Goal: Task Accomplishment & Management: Manage account settings

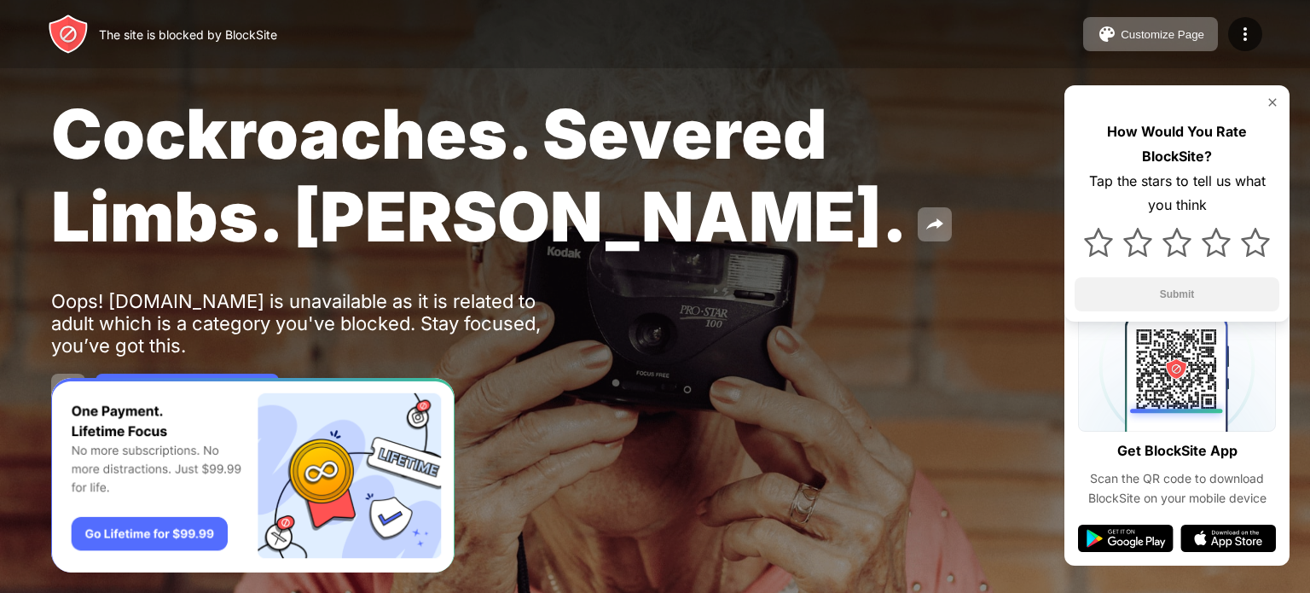
click at [1269, 101] on img at bounding box center [1272, 102] width 14 height 14
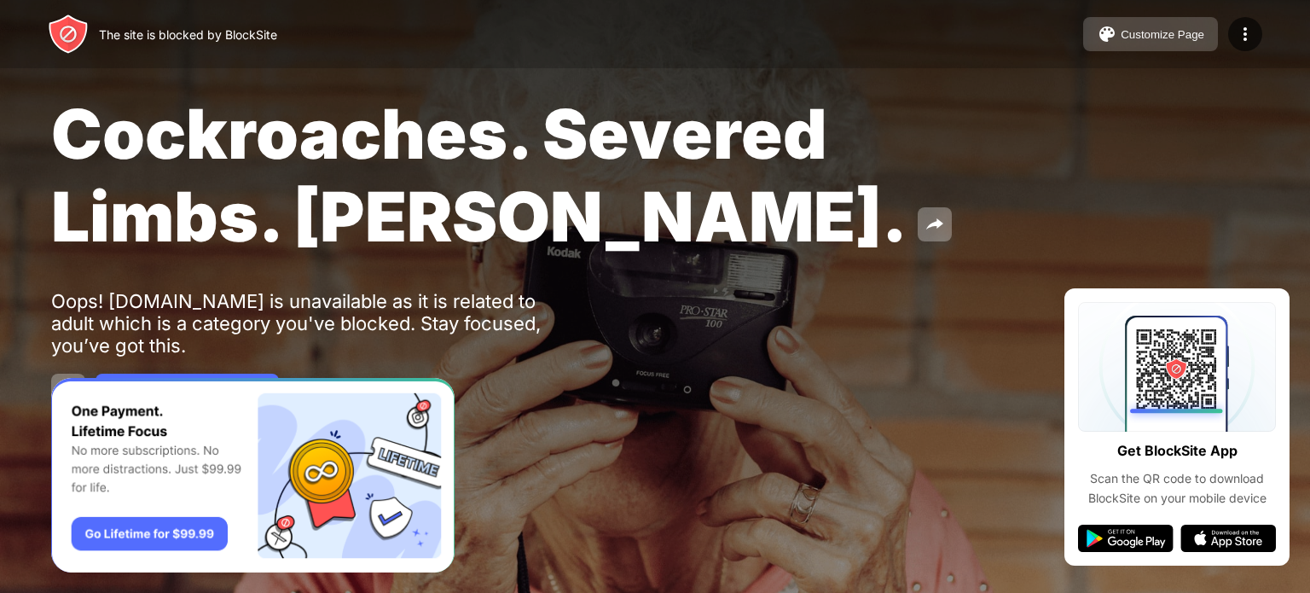
click at [1180, 31] on div "Customize Page" at bounding box center [1162, 34] width 84 height 13
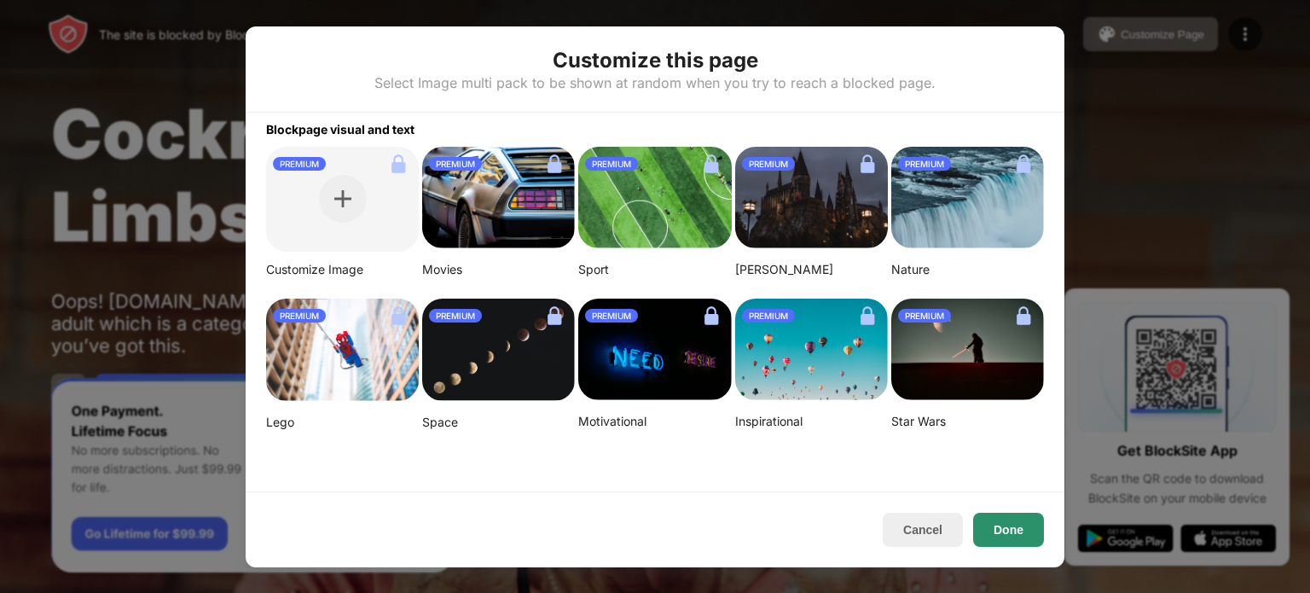
click at [1025, 537] on button "Done" at bounding box center [1008, 529] width 71 height 34
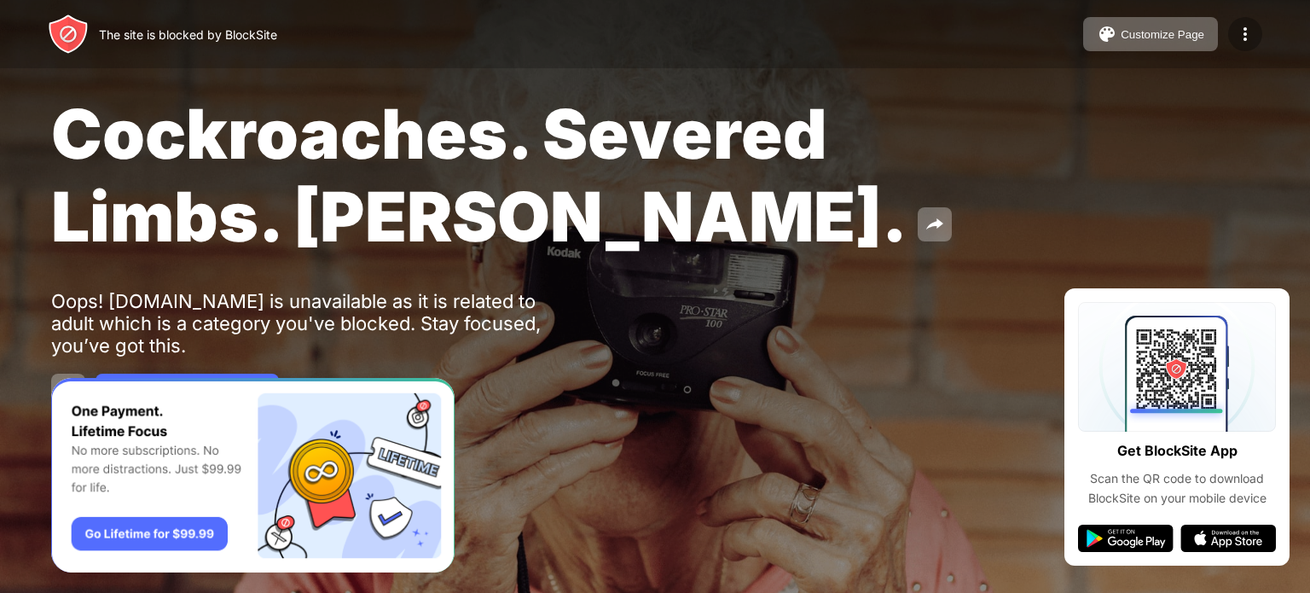
click at [1234, 35] on div at bounding box center [1245, 34] width 34 height 34
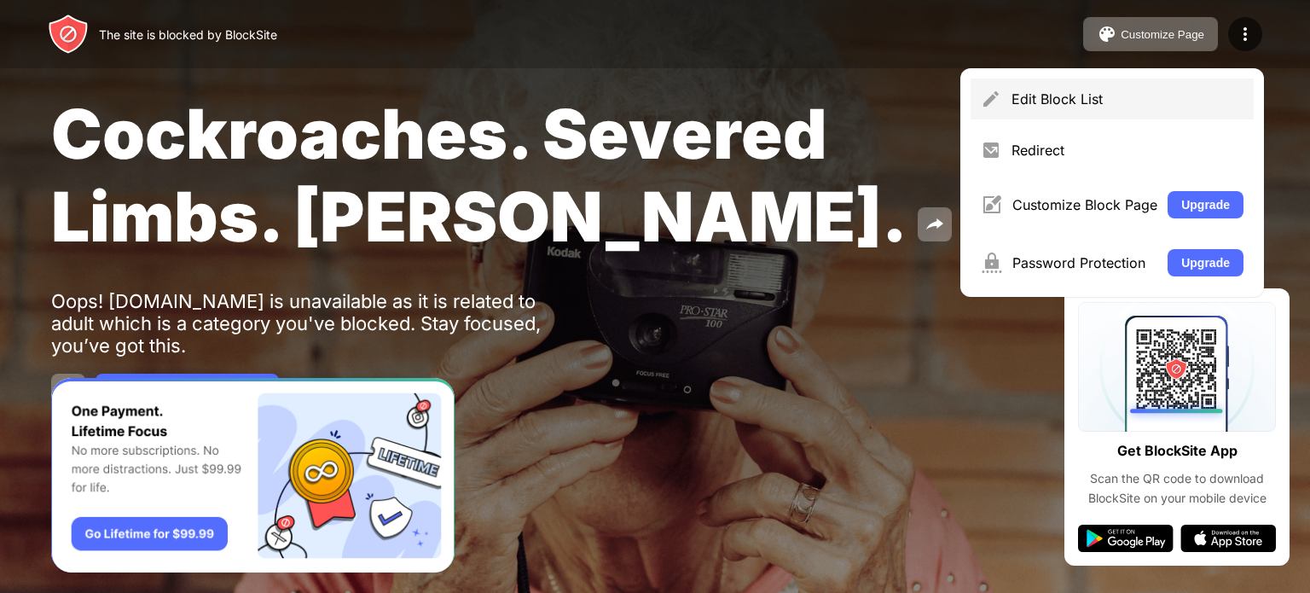
click at [1156, 95] on div "Edit Block List" at bounding box center [1127, 98] width 232 height 17
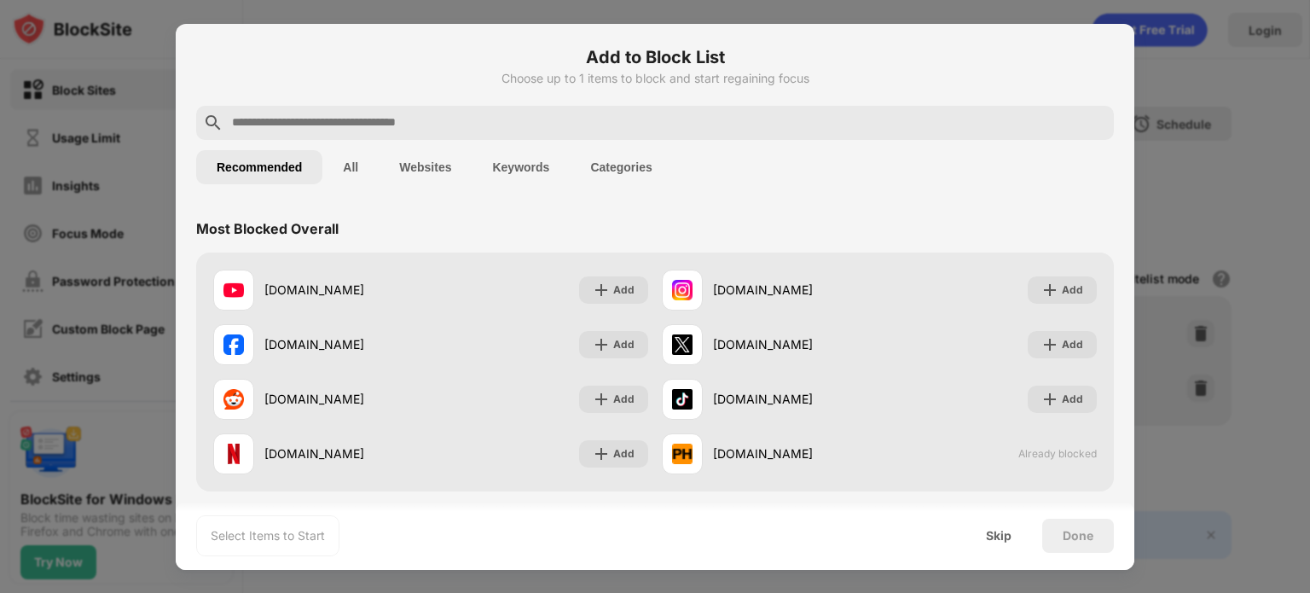
click at [691, 106] on div at bounding box center [654, 123] width 917 height 34
click at [675, 117] on input "text" at bounding box center [668, 123] width 877 height 20
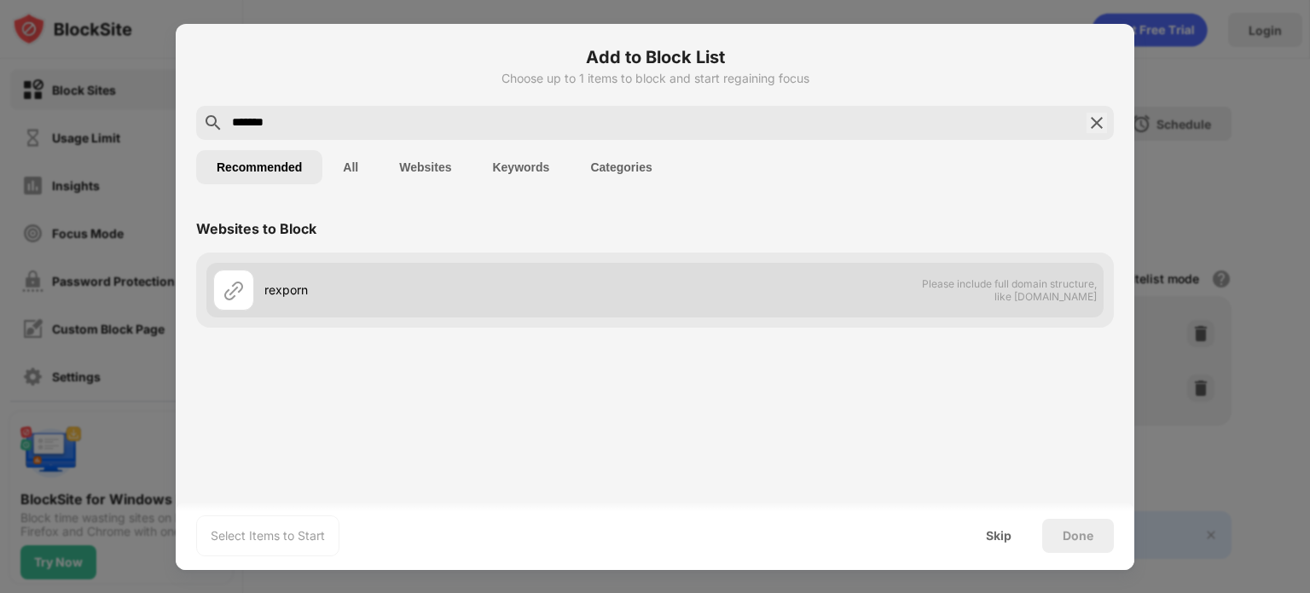
type input "*******"
click at [848, 296] on div "rexporn Please include full domain structure, like [DOMAIN_NAME]" at bounding box center [654, 290] width 897 height 55
click at [893, 301] on div "rexporn Please include full domain structure, like [DOMAIN_NAME]" at bounding box center [654, 290] width 897 height 55
click at [989, 298] on span "Please include full domain structure, like [DOMAIN_NAME]" at bounding box center [1009, 290] width 176 height 26
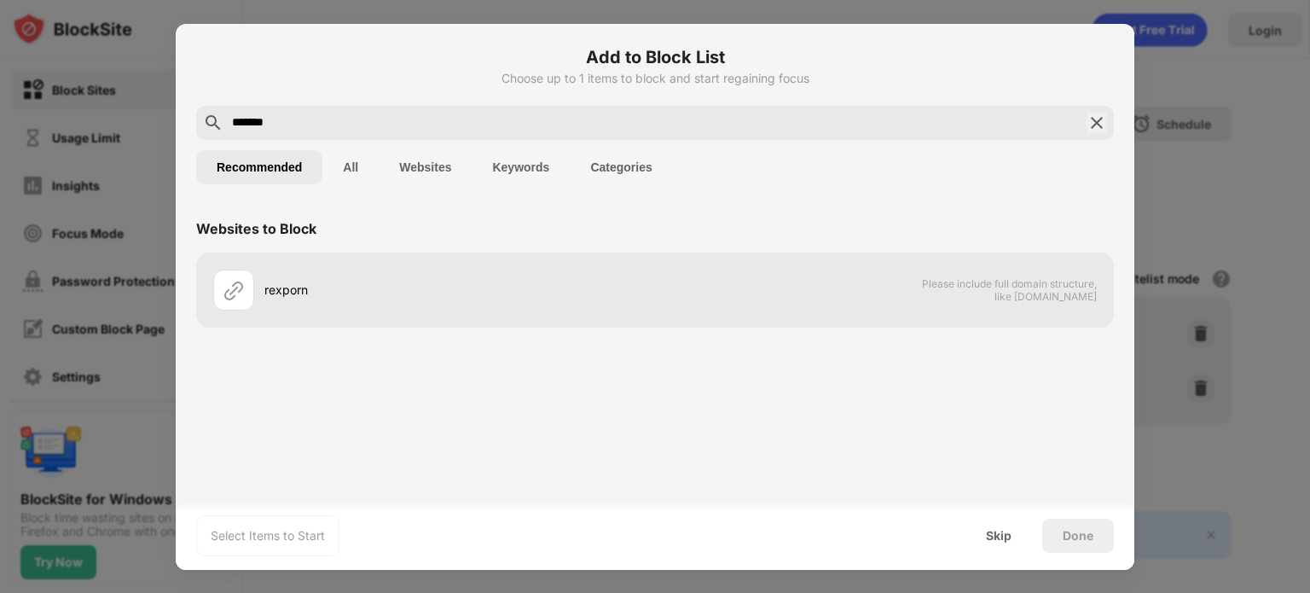
click at [1091, 124] on img at bounding box center [1096, 123] width 20 height 20
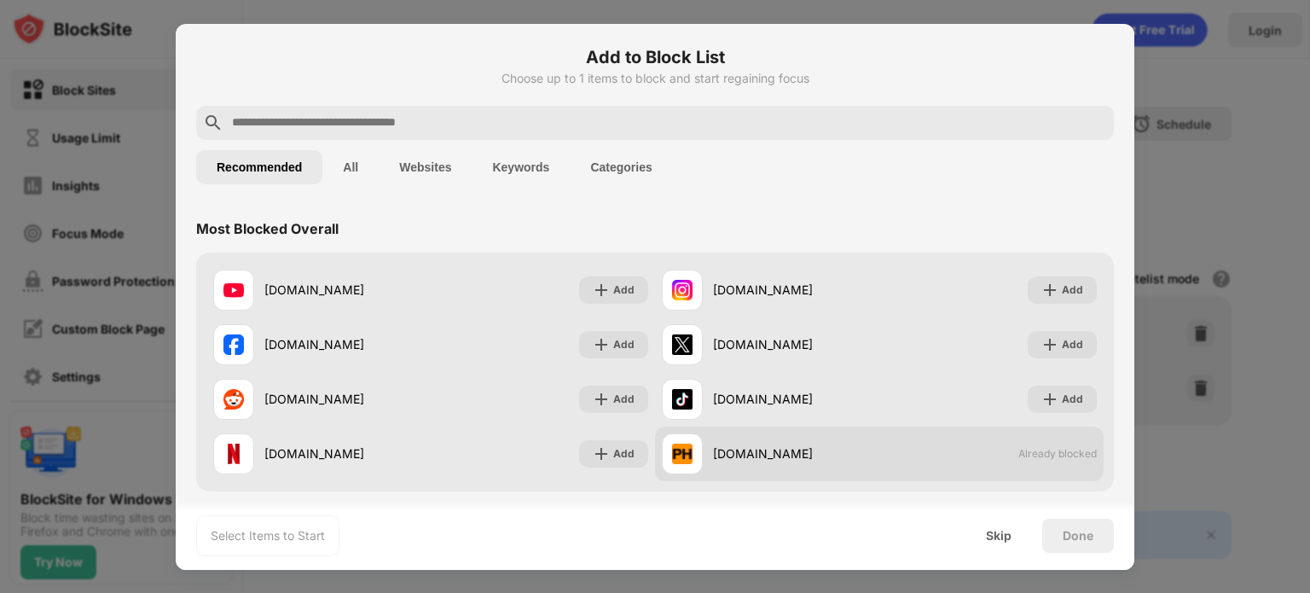
click at [1040, 452] on span "Already blocked" at bounding box center [1057, 453] width 78 height 13
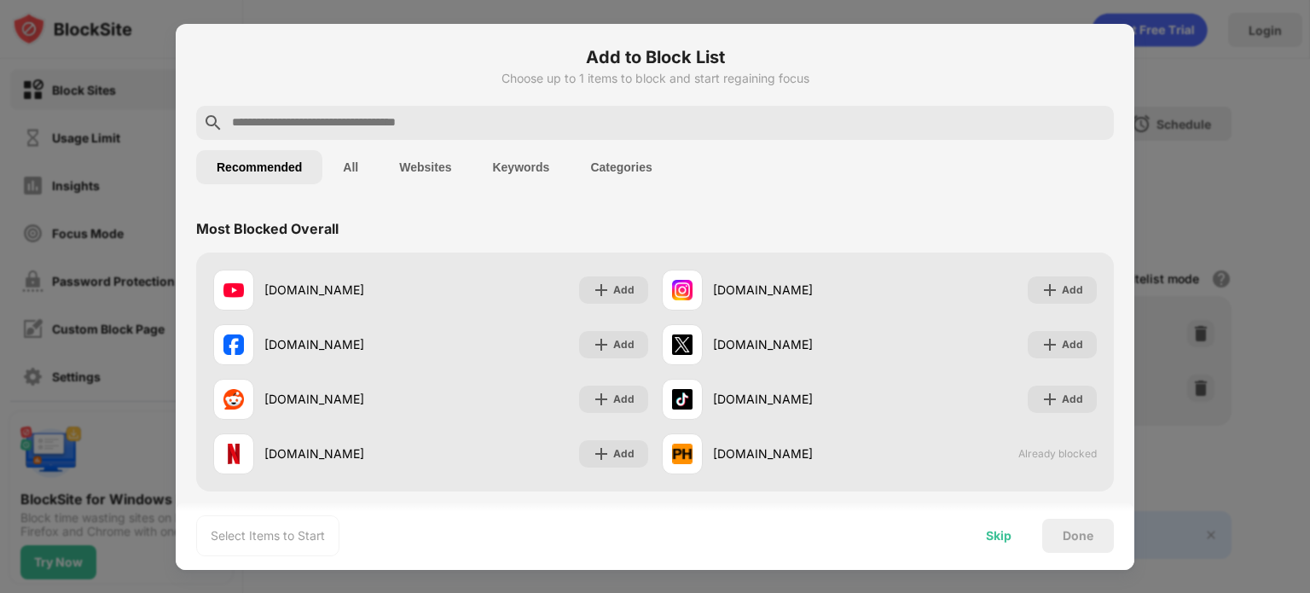
click at [1004, 536] on div "Skip" at bounding box center [999, 536] width 26 height 14
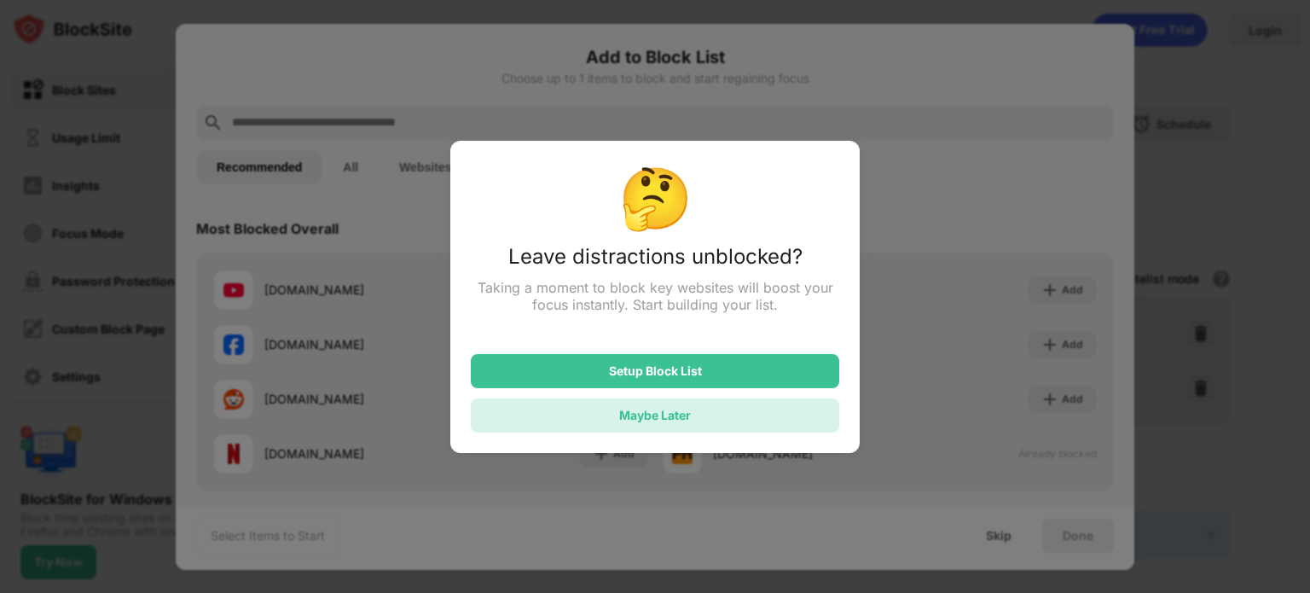
click at [724, 415] on div "Maybe Later" at bounding box center [655, 415] width 368 height 34
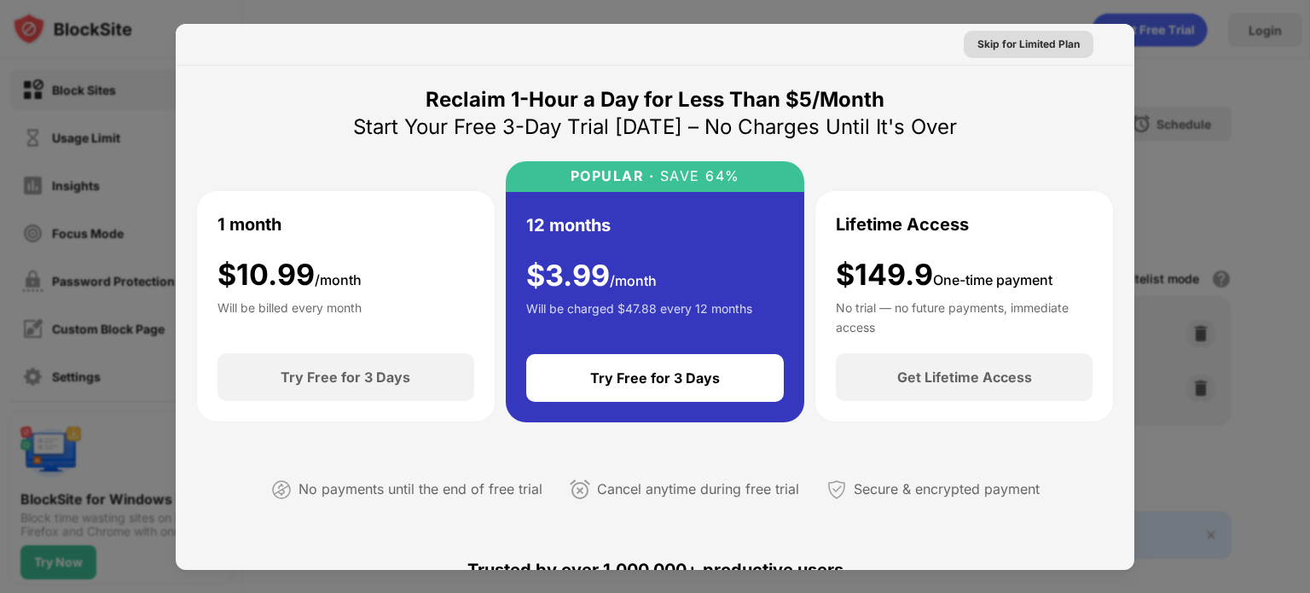
click at [1033, 49] on div "Skip for Limited Plan" at bounding box center [1028, 44] width 102 height 17
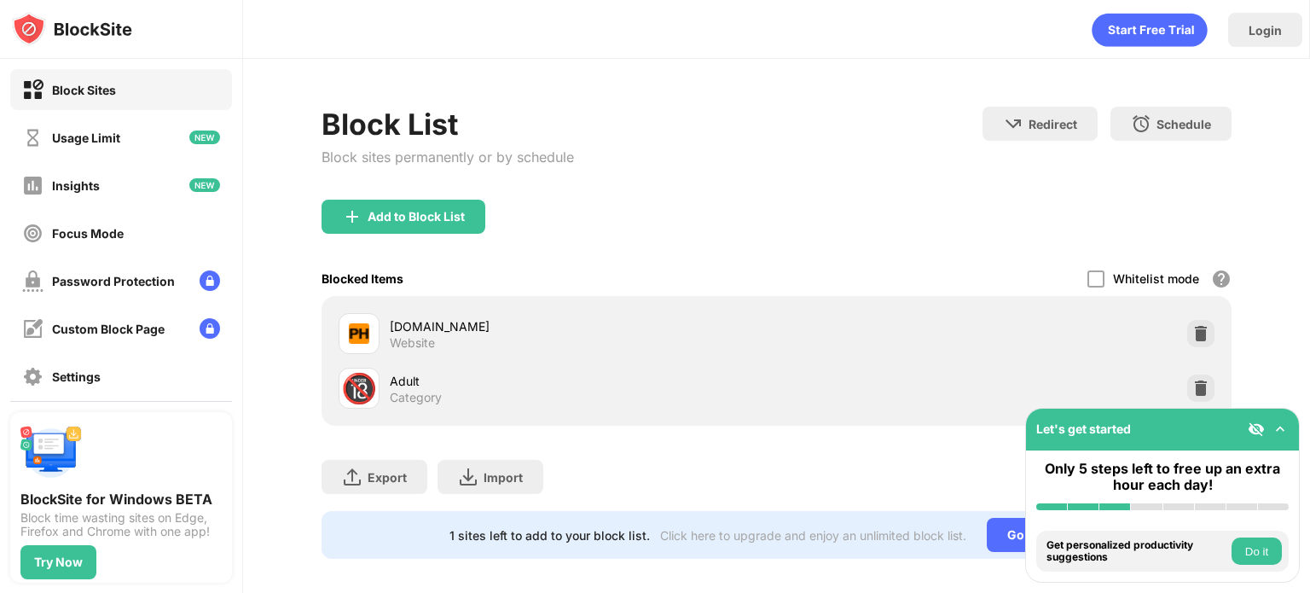
scroll to position [25, 0]
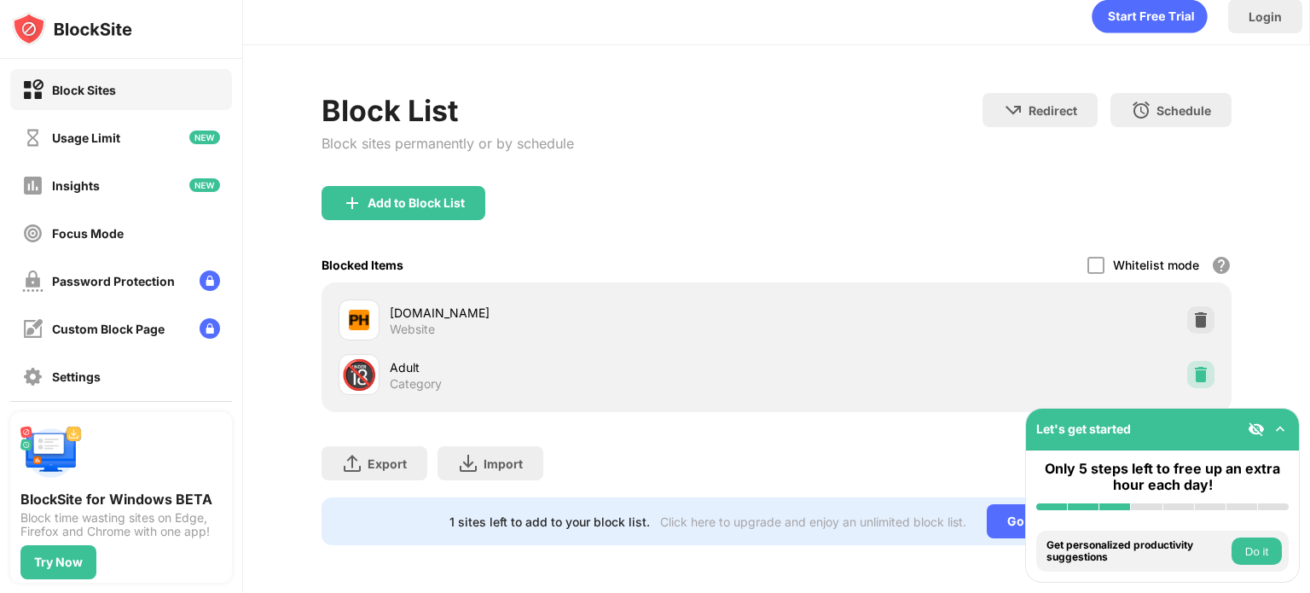
click at [1192, 366] on img at bounding box center [1200, 374] width 17 height 17
